Goal: Task Accomplishment & Management: Manage account settings

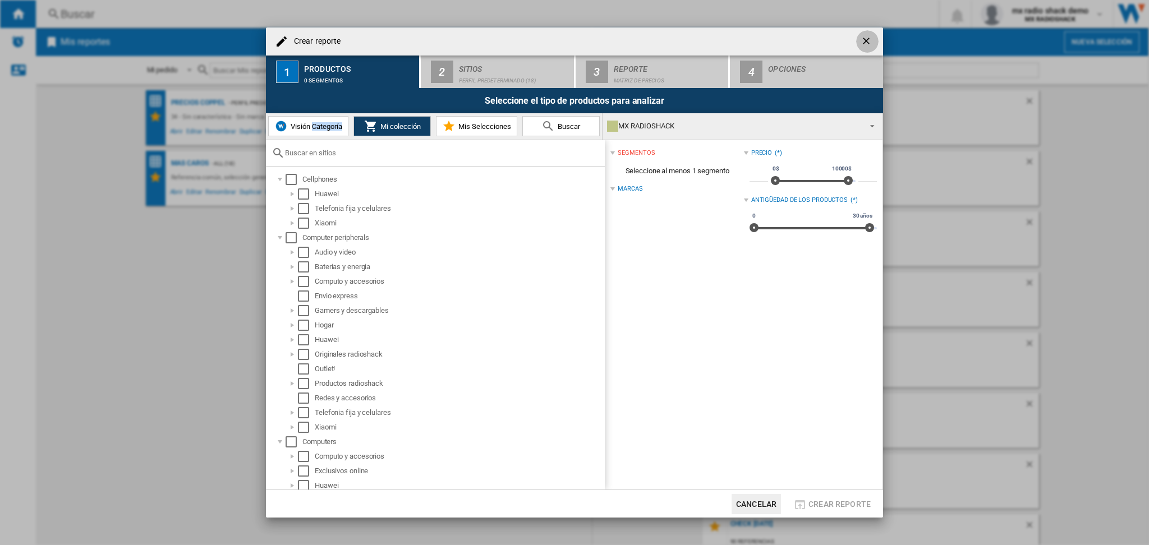
click at [866, 35] on ng-md-icon "getI18NText('BUTTONS.CLOSE_DIALOG')" at bounding box center [867, 41] width 13 height 13
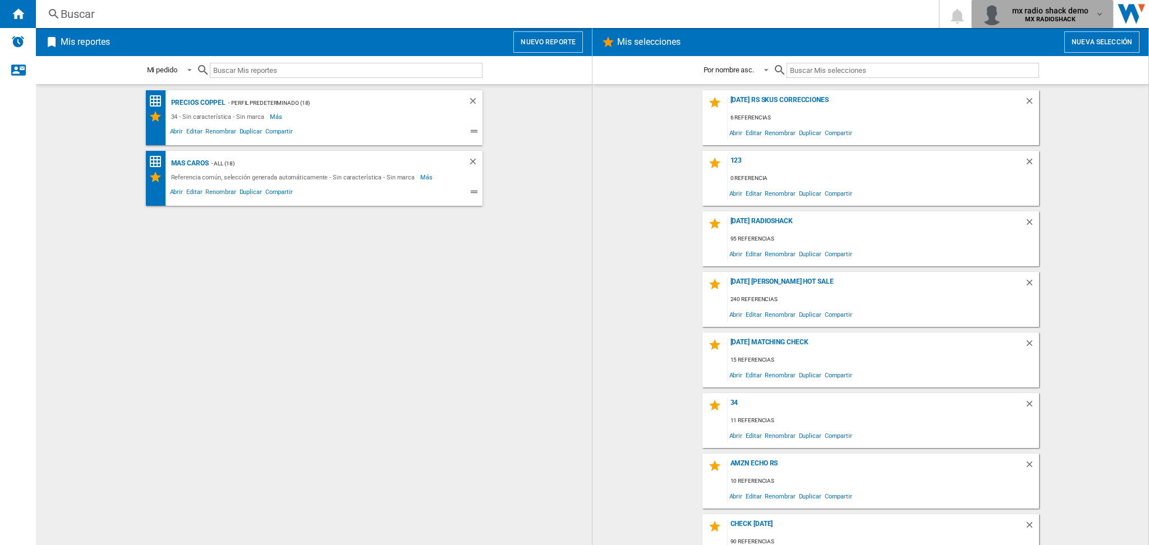
click at [1088, 16] on span "MX RADIOSHACK" at bounding box center [1050, 19] width 77 height 7
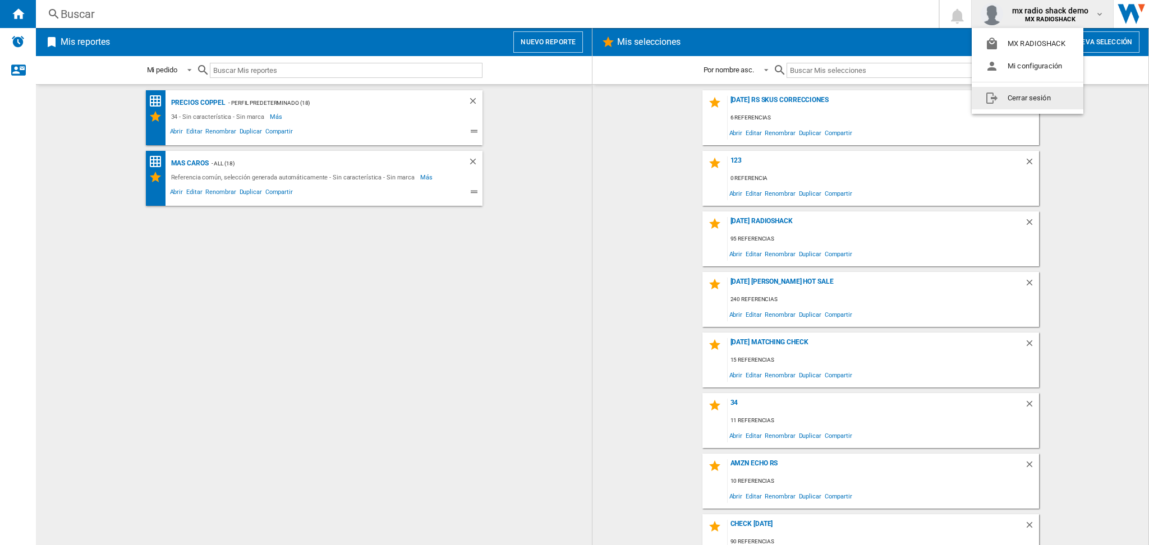
click at [1031, 96] on button "Cerrar sesión" at bounding box center [1028, 98] width 112 height 22
